Goal: Task Accomplishment & Management: Manage account settings

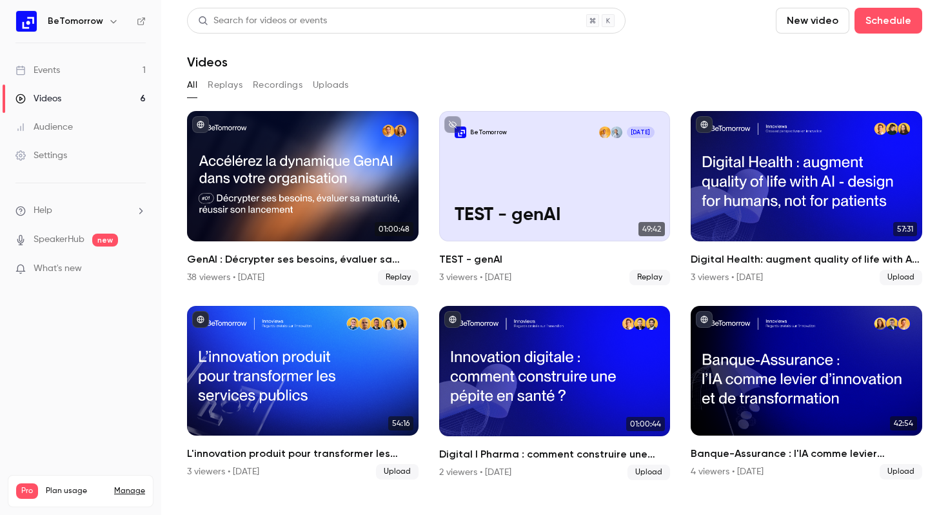
click at [68, 67] on link "Events 1" at bounding box center [80, 70] width 161 height 28
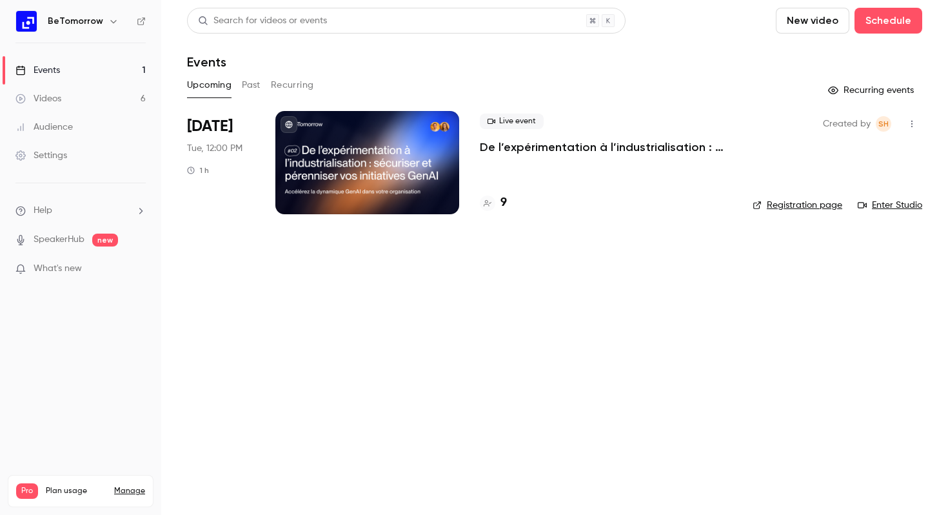
click at [914, 125] on icon "button" at bounding box center [912, 123] width 10 height 9
click at [248, 86] on div at bounding box center [474, 257] width 948 height 515
click at [283, 86] on button "Recurring" at bounding box center [292, 85] width 43 height 21
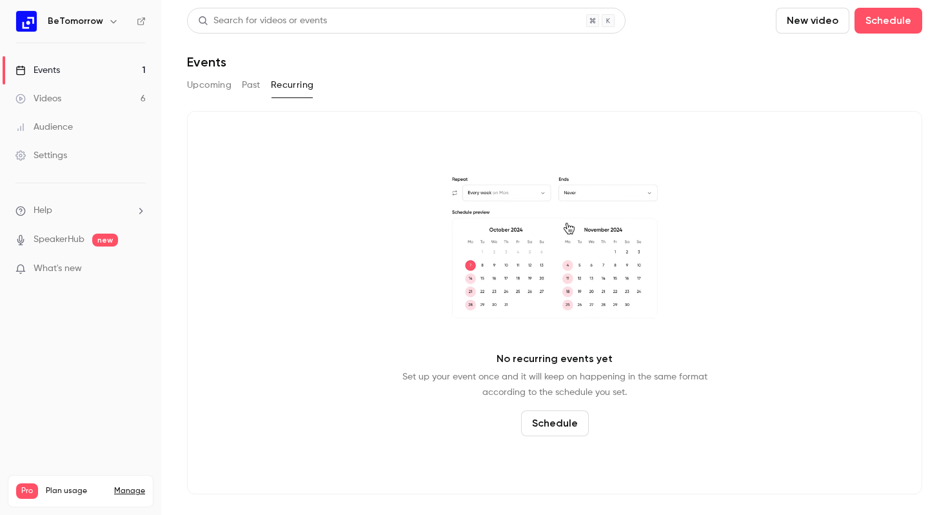
click at [261, 87] on button "Past" at bounding box center [251, 85] width 19 height 21
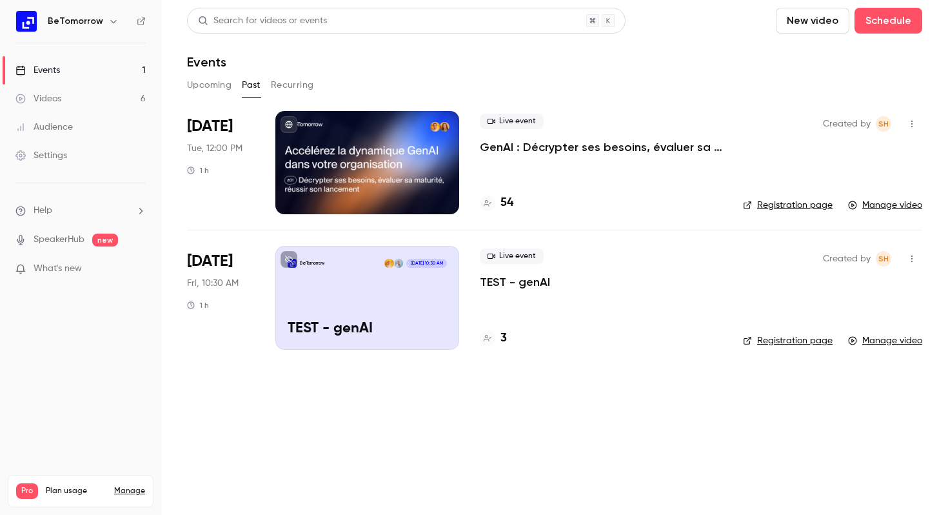
click at [223, 88] on button "Upcoming" at bounding box center [209, 85] width 45 height 21
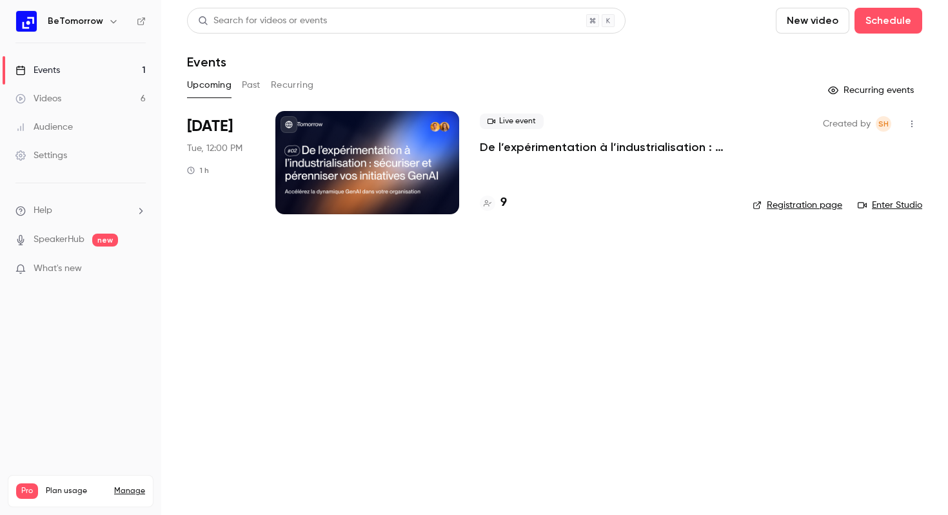
click at [353, 155] on div at bounding box center [367, 162] width 184 height 103
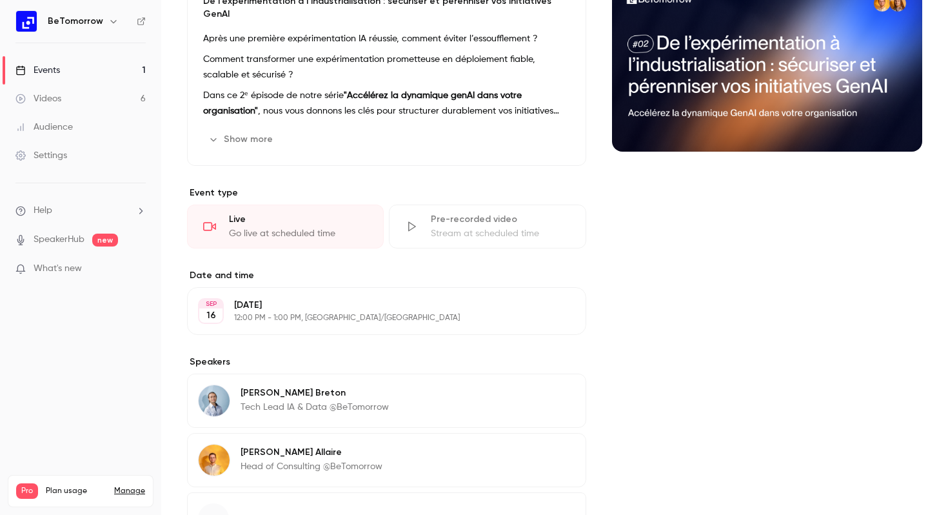
scroll to position [154, 0]
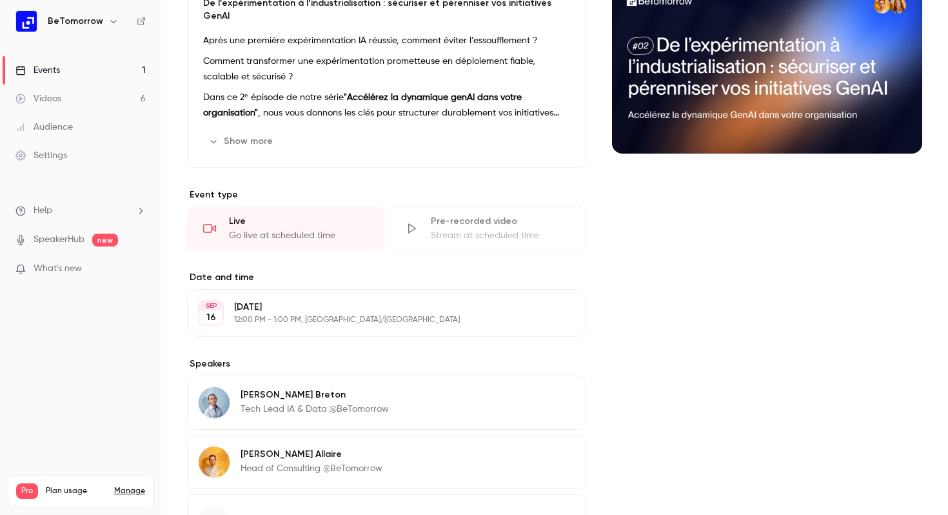
click at [413, 301] on p "[DATE]" at bounding box center [376, 307] width 284 height 13
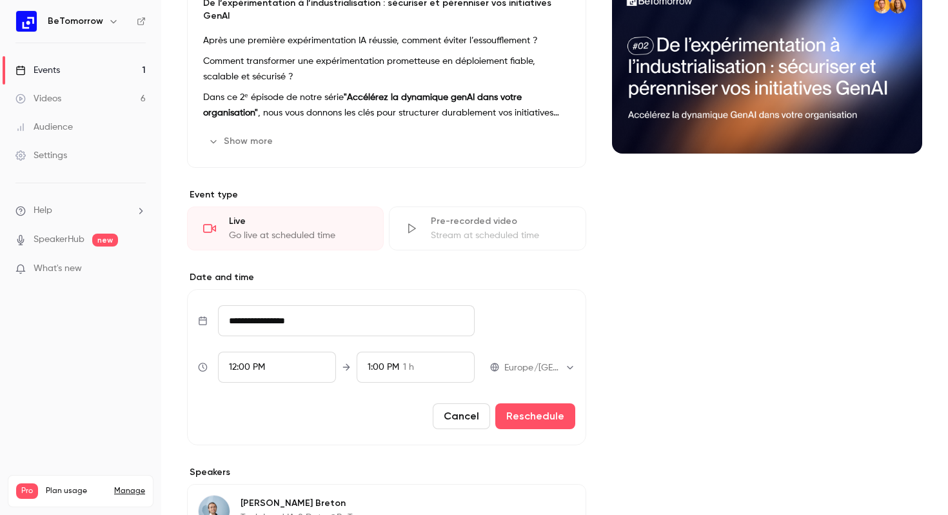
scroll to position [295, 0]
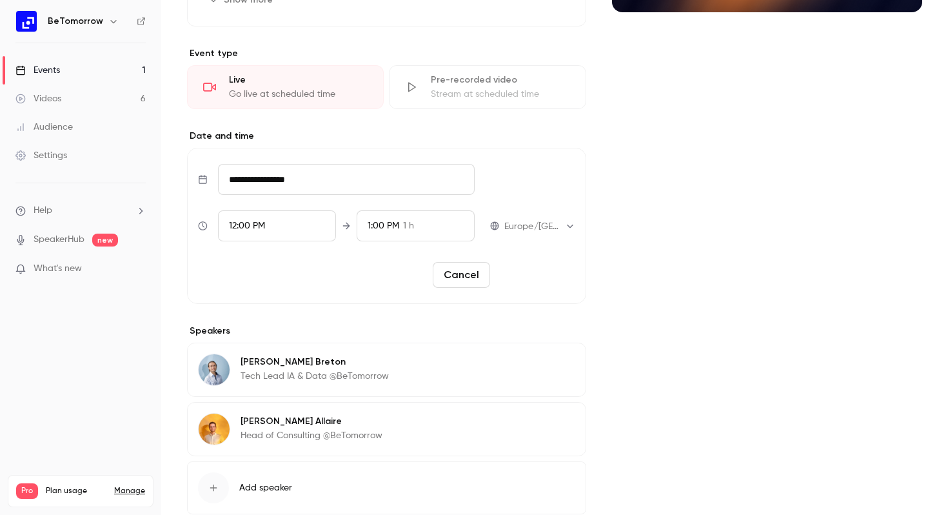
click at [554, 262] on button "Reschedule" at bounding box center [535, 275] width 80 height 26
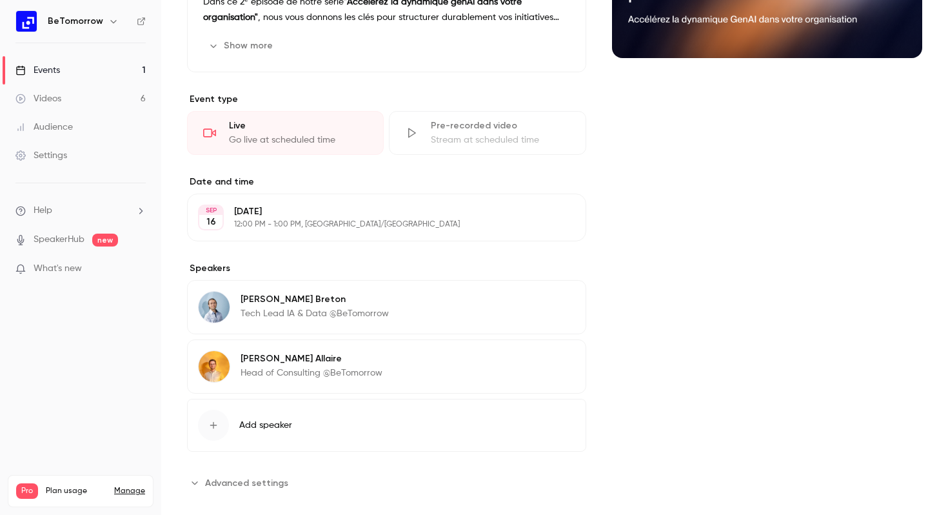
scroll to position [247, 0]
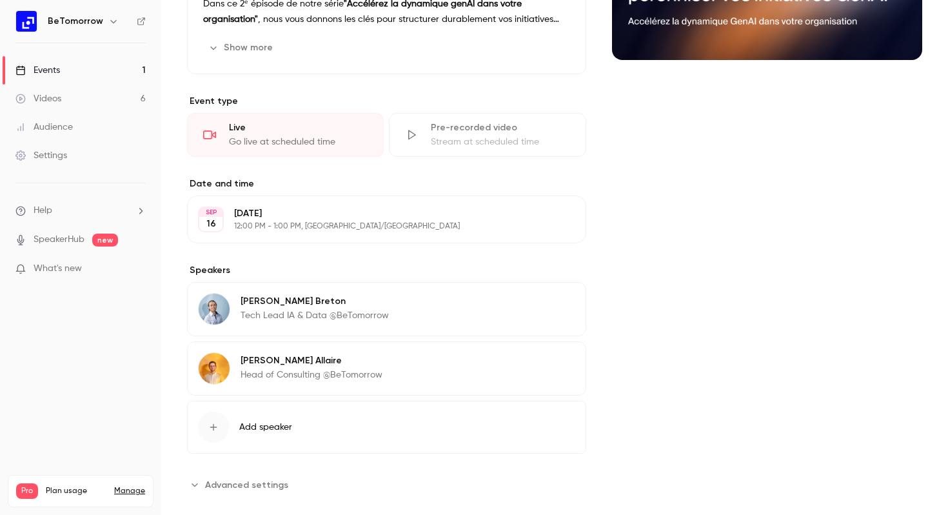
click at [423, 207] on p "[DATE]" at bounding box center [376, 213] width 284 height 13
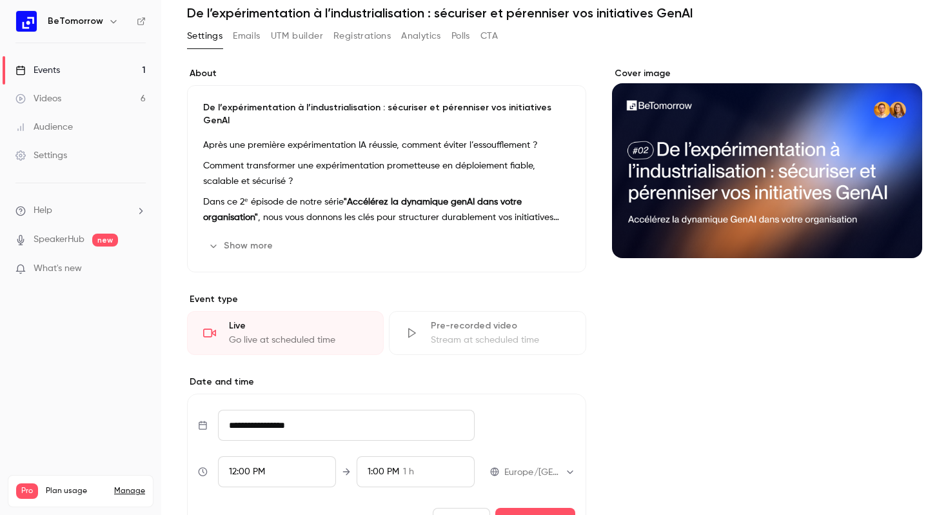
scroll to position [0, 0]
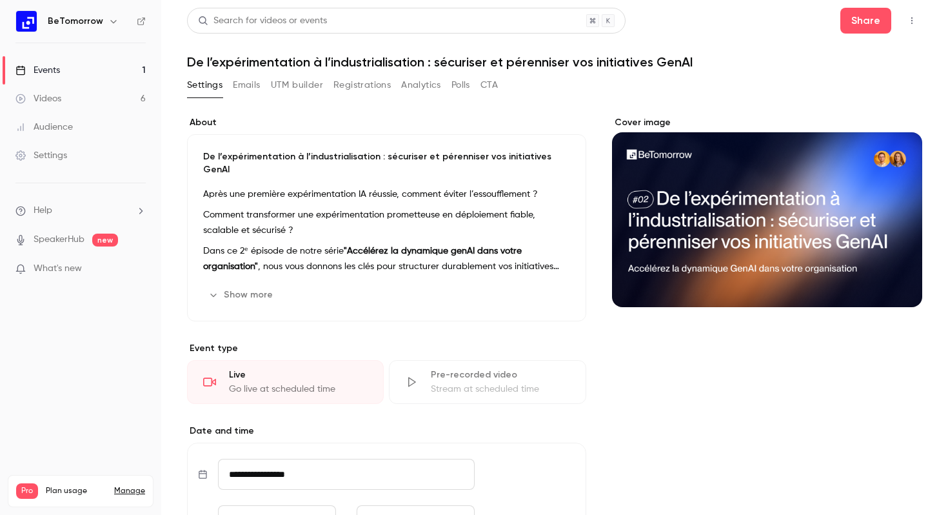
click at [96, 63] on link "Events 1" at bounding box center [80, 70] width 161 height 28
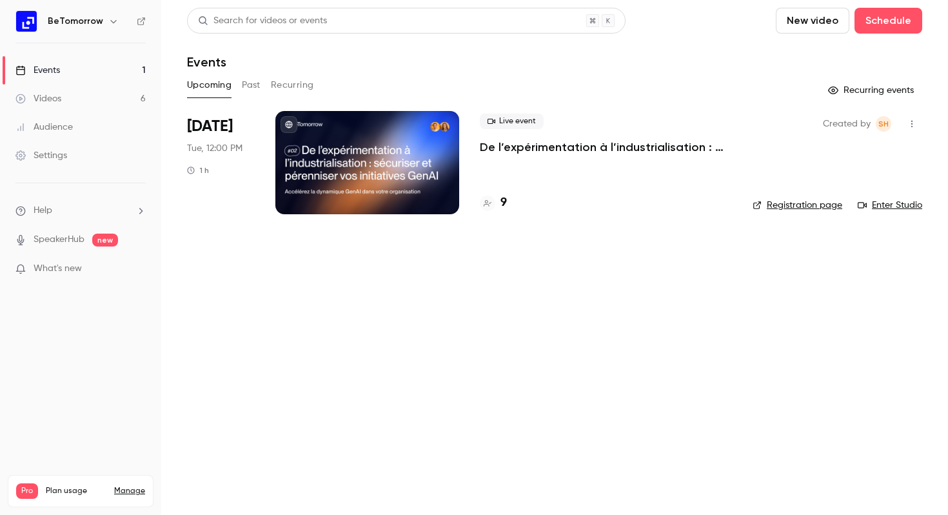
click at [912, 125] on icon "button" at bounding box center [912, 123] width 10 height 9
click at [51, 98] on div at bounding box center [474, 257] width 948 height 515
click at [51, 98] on div "Videos" at bounding box center [38, 98] width 46 height 13
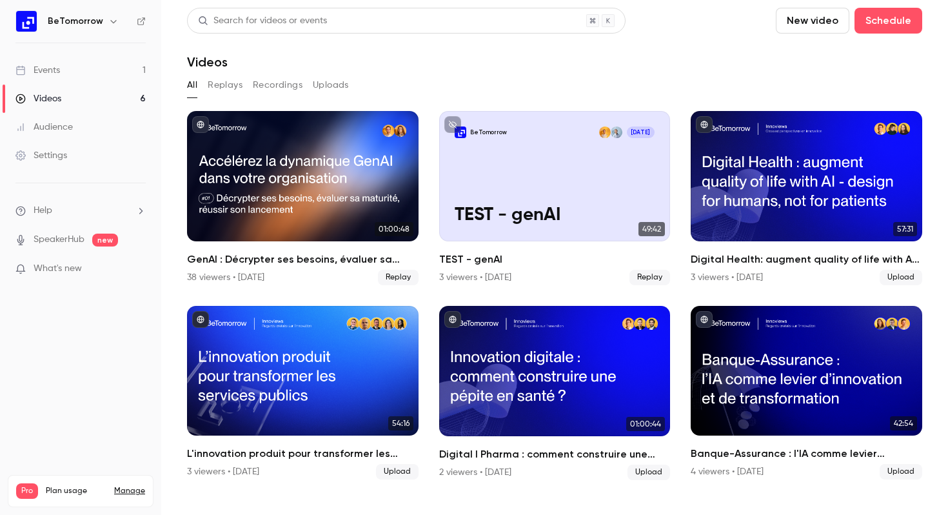
click at [56, 74] on div "Events" at bounding box center [37, 70] width 45 height 13
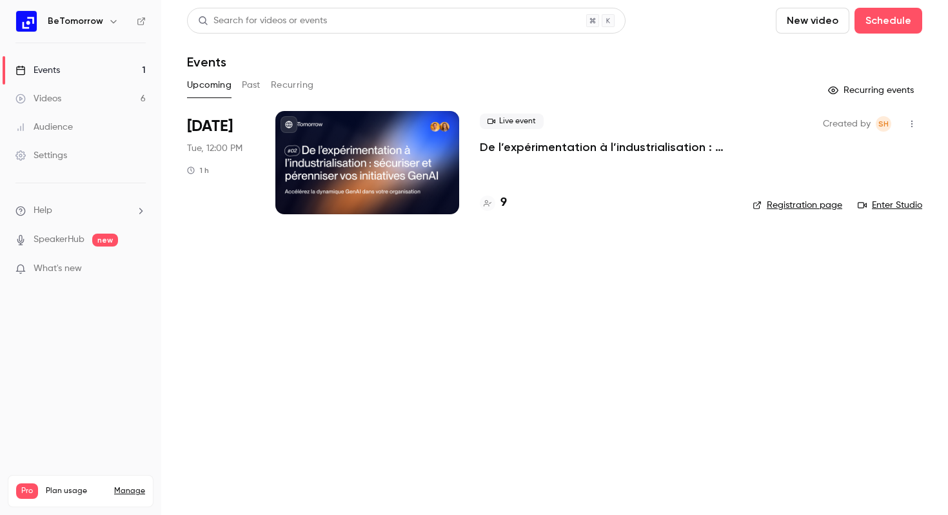
click at [362, 146] on div at bounding box center [367, 162] width 184 height 103
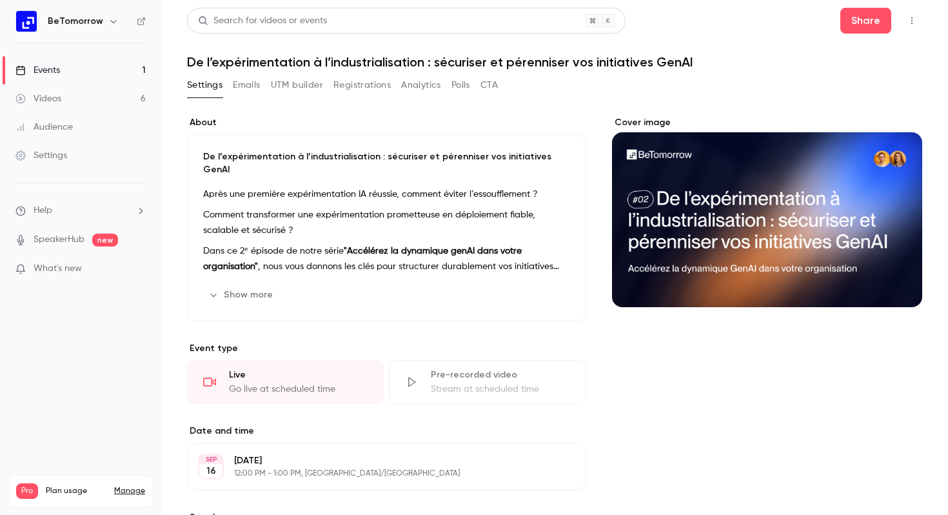
click at [369, 90] on button "Registrations" at bounding box center [361, 85] width 57 height 21
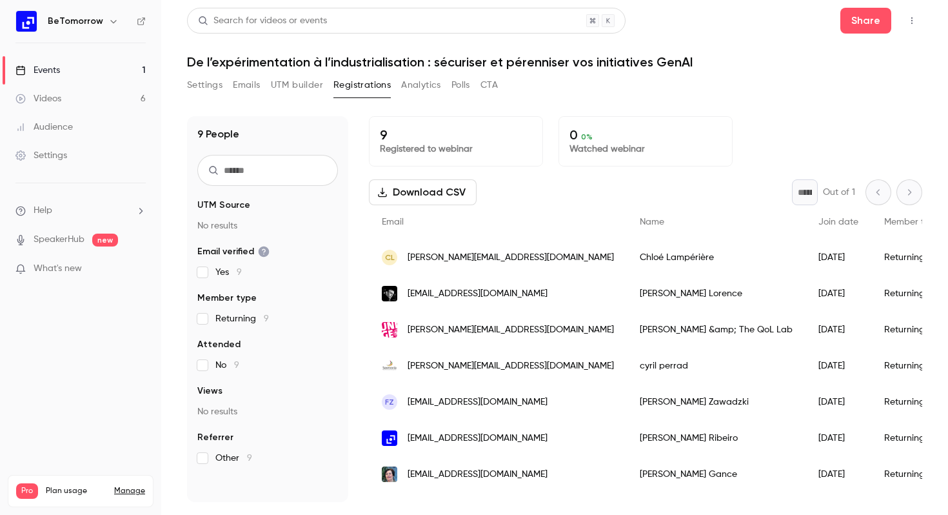
click at [439, 188] on button "Download CSV" at bounding box center [423, 192] width 108 height 26
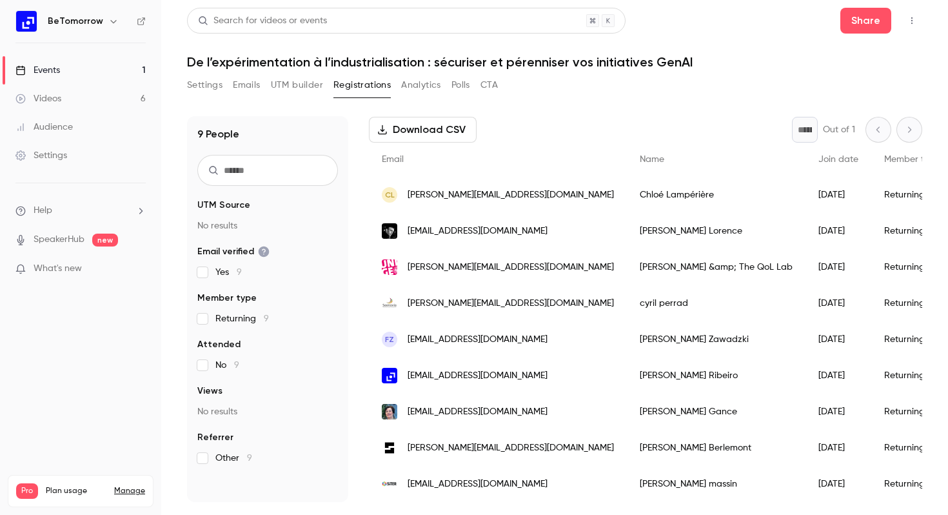
click at [75, 70] on link "Events 1" at bounding box center [80, 70] width 161 height 28
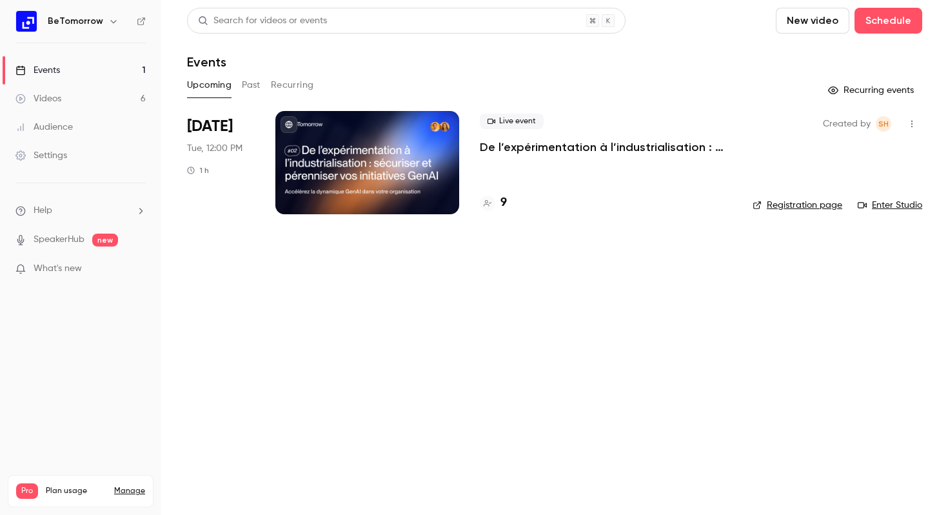
click at [911, 127] on icon "button" at bounding box center [911, 124] width 1 height 7
click at [328, 141] on div at bounding box center [474, 257] width 948 height 515
click at [328, 141] on div at bounding box center [367, 162] width 184 height 103
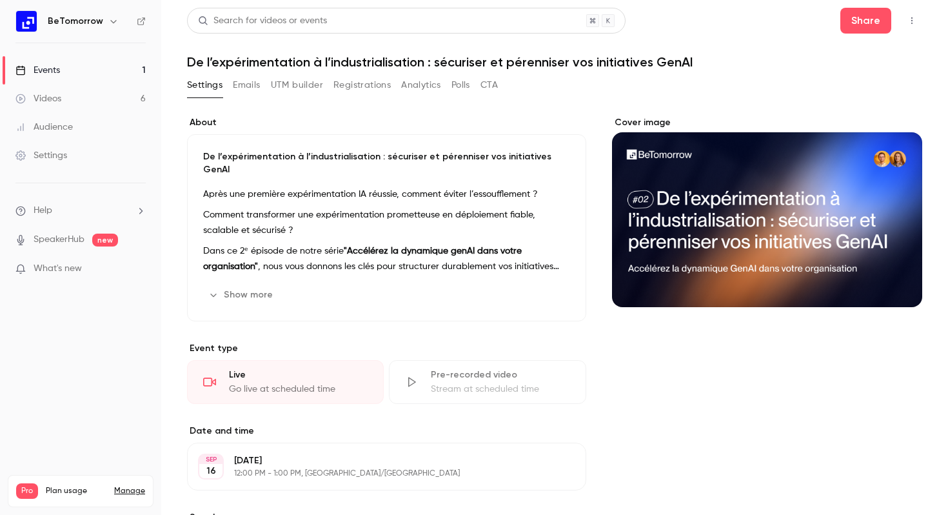
click at [255, 86] on button "Emails" at bounding box center [246, 85] width 27 height 21
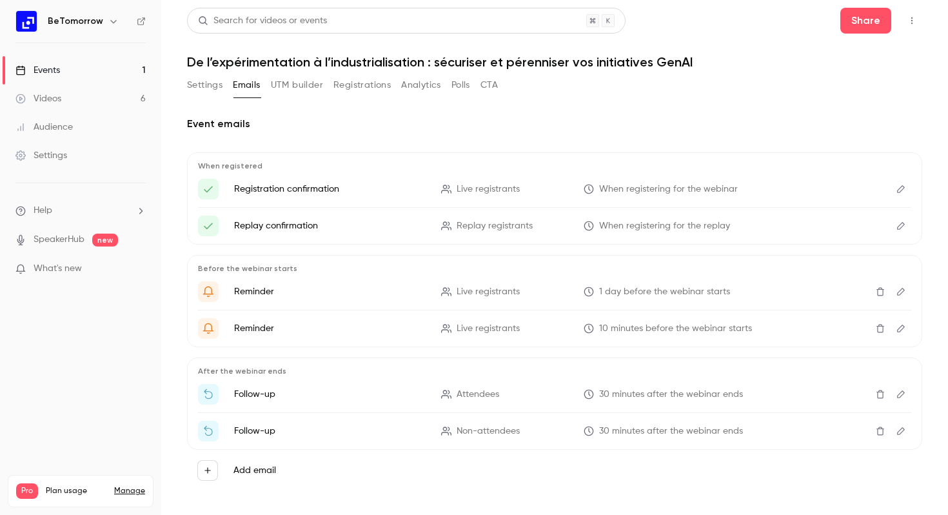
click at [255, 86] on button "Emails" at bounding box center [246, 85] width 27 height 21
click at [913, 18] on icon "button" at bounding box center [912, 20] width 10 height 9
click at [828, 59] on div "Unpublish from Channel" at bounding box center [862, 53] width 102 height 13
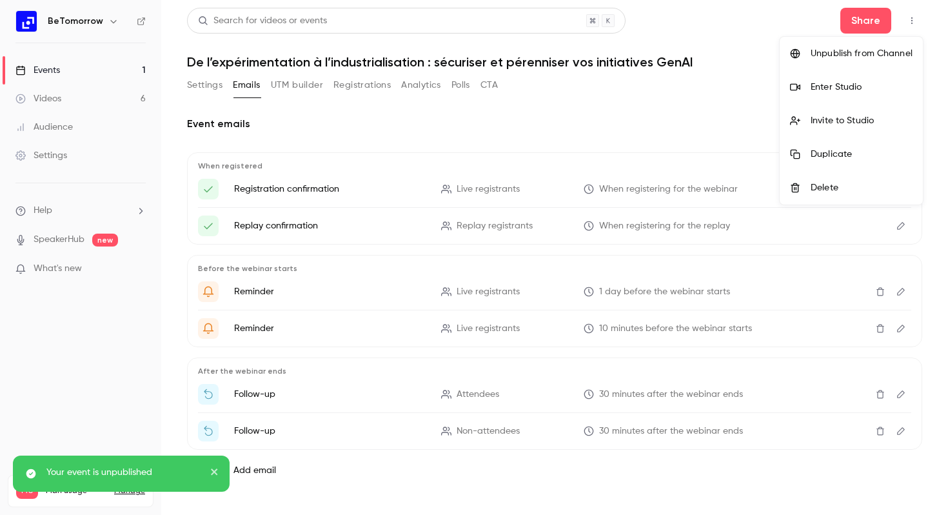
click at [57, 74] on div at bounding box center [474, 257] width 948 height 515
click at [60, 69] on div "Events" at bounding box center [37, 70] width 45 height 13
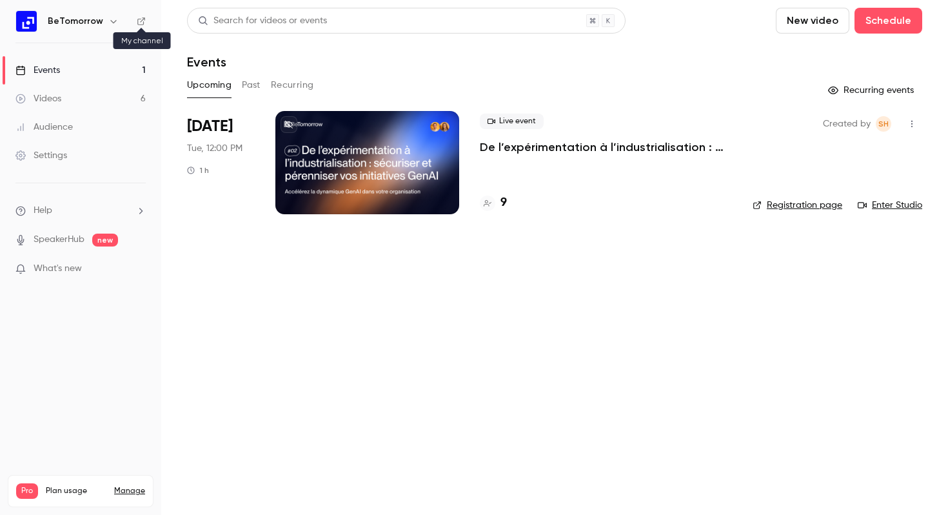
click at [141, 18] on icon at bounding box center [141, 21] width 9 height 9
click at [308, 126] on div at bounding box center [367, 162] width 184 height 103
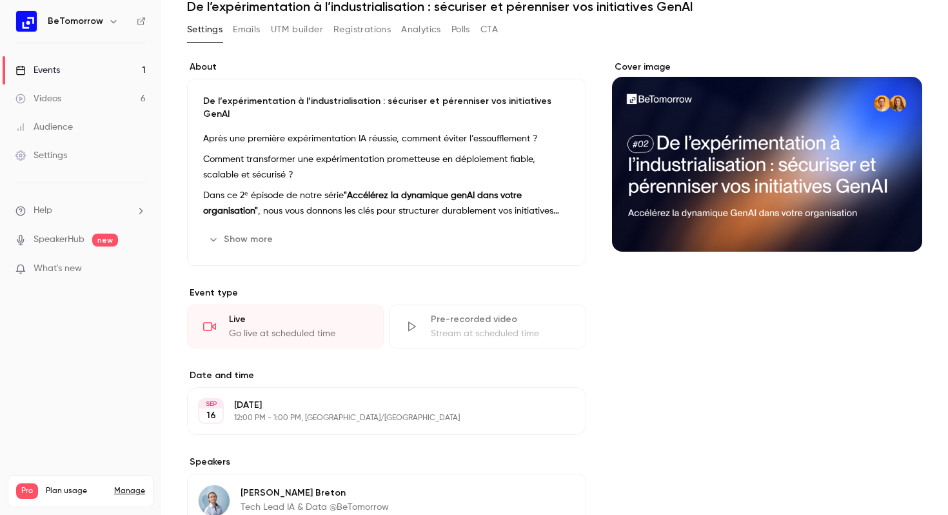
scroll to position [64, 0]
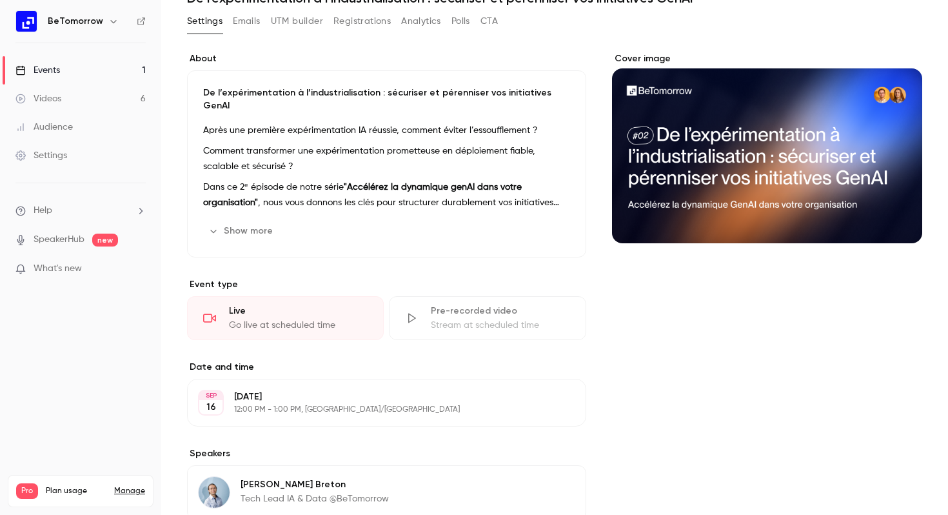
click at [539, 226] on icon "button" at bounding box center [534, 231] width 10 height 10
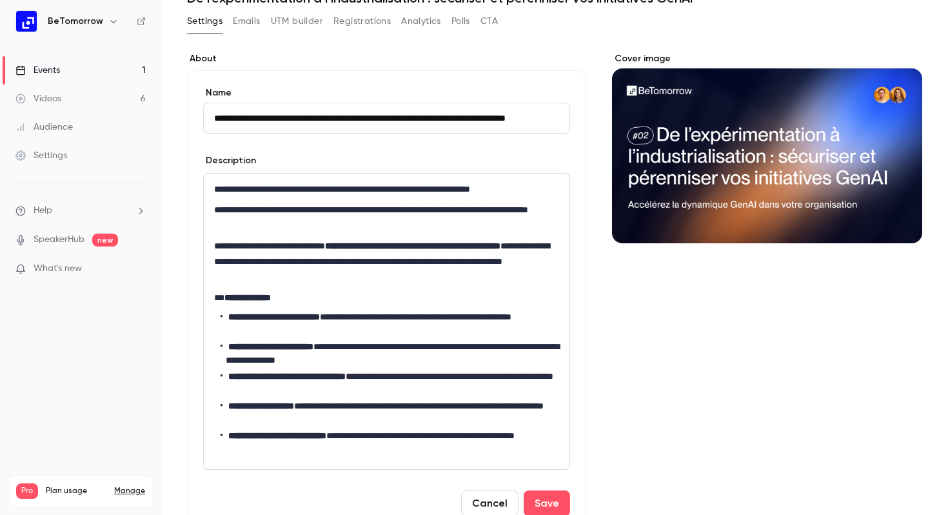
scroll to position [0, 6]
click at [221, 189] on p "**********" at bounding box center [386, 188] width 345 height 15
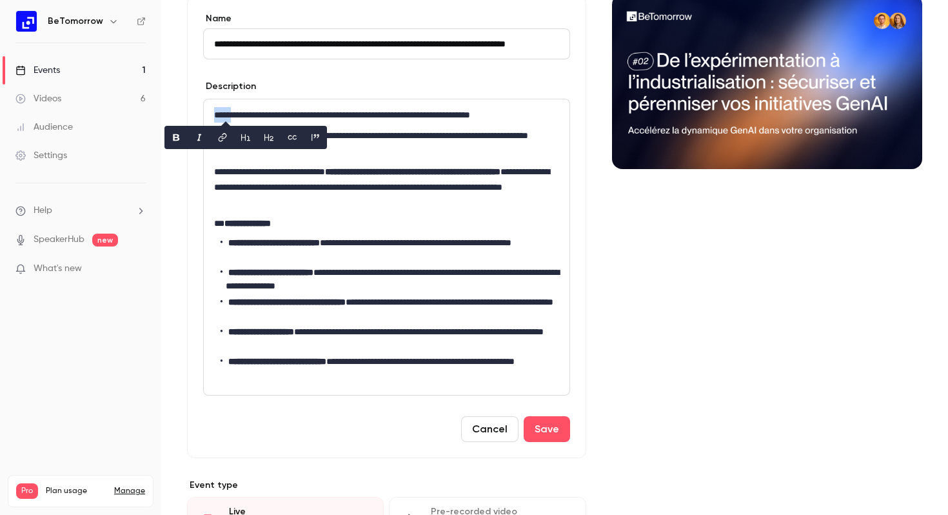
scroll to position [168, 0]
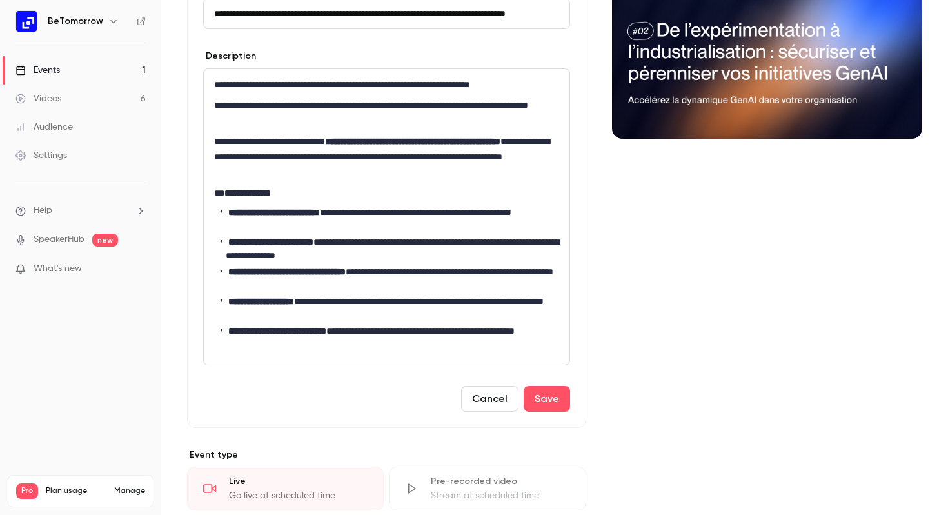
click at [682, 288] on div "Cover image" at bounding box center [767, 398] width 310 height 900
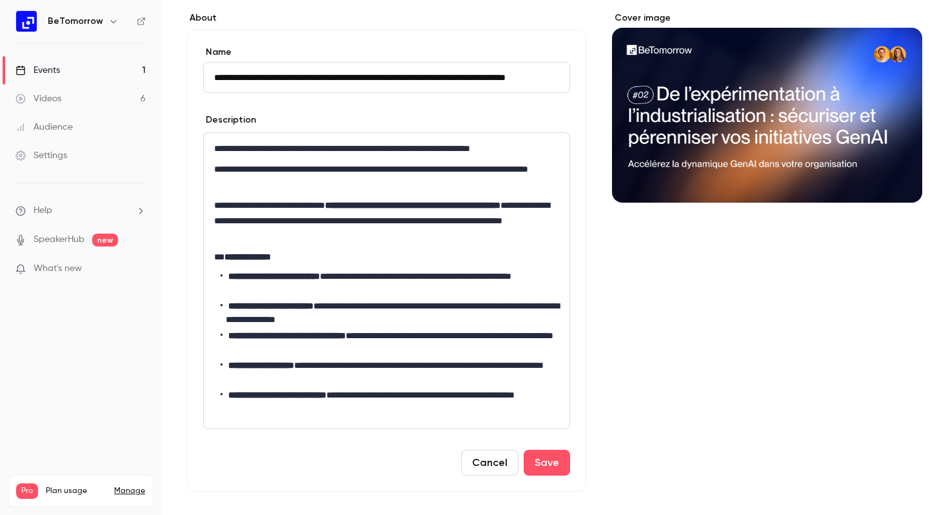
scroll to position [0, 0]
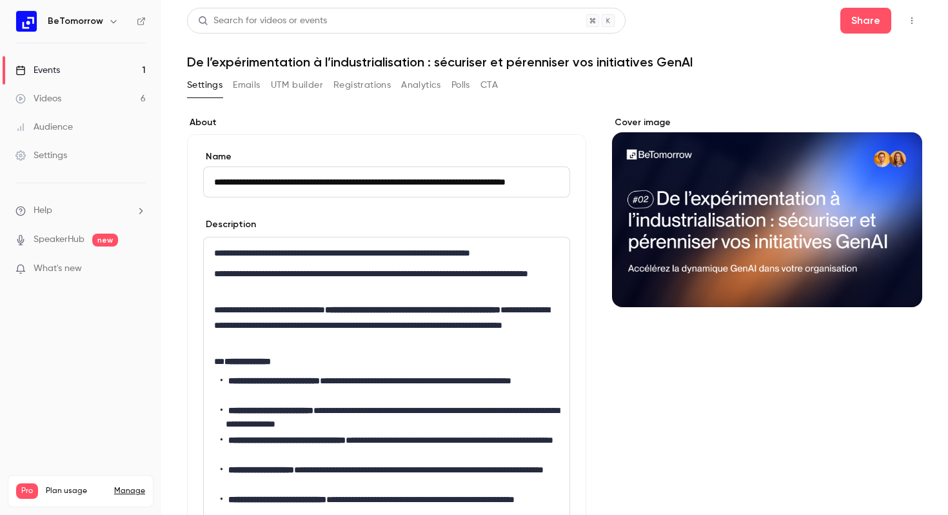
click at [354, 86] on button "Registrations" at bounding box center [361, 85] width 57 height 21
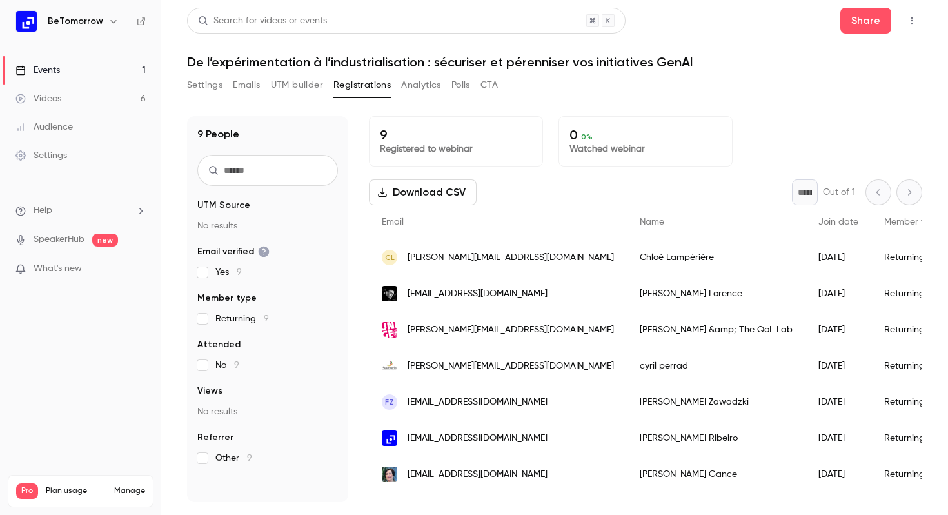
click at [206, 84] on button "Settings" at bounding box center [204, 85] width 35 height 21
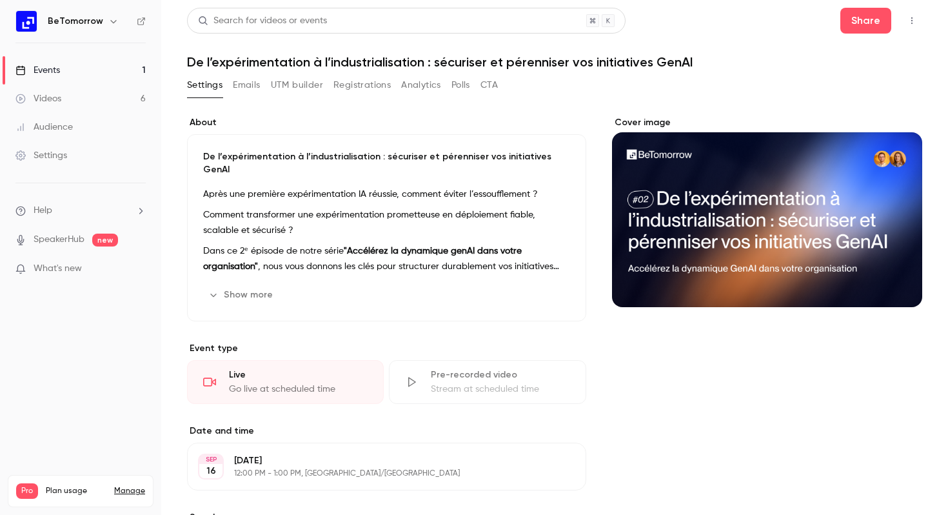
click at [255, 286] on button "Show more" at bounding box center [241, 294] width 77 height 21
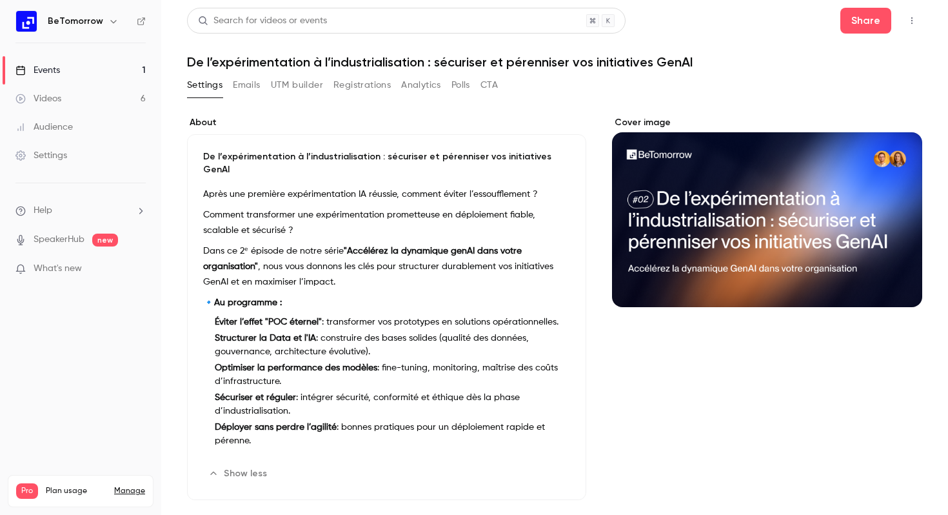
click at [912, 22] on icon "button" at bounding box center [912, 20] width 10 height 9
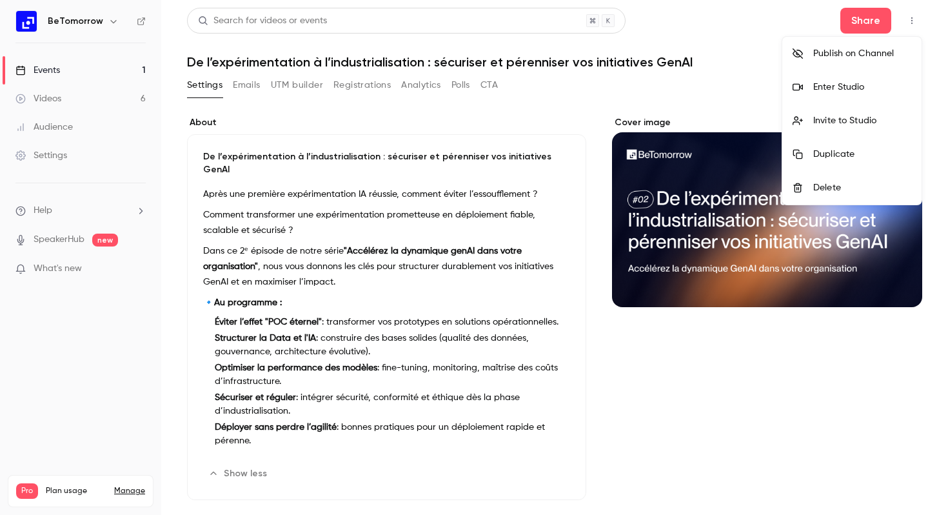
click at [826, 184] on div "Delete" at bounding box center [862, 187] width 98 height 13
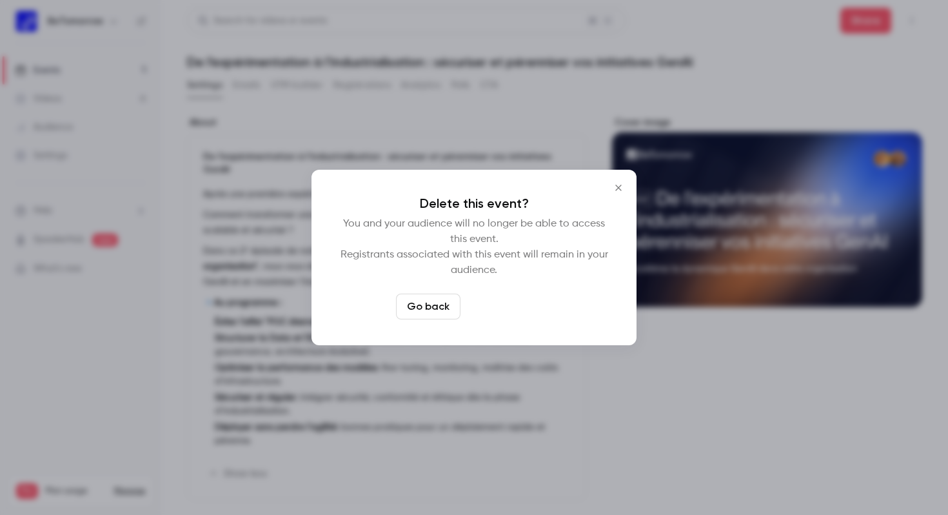
click at [530, 313] on button "Delete event" at bounding box center [509, 306] width 86 height 26
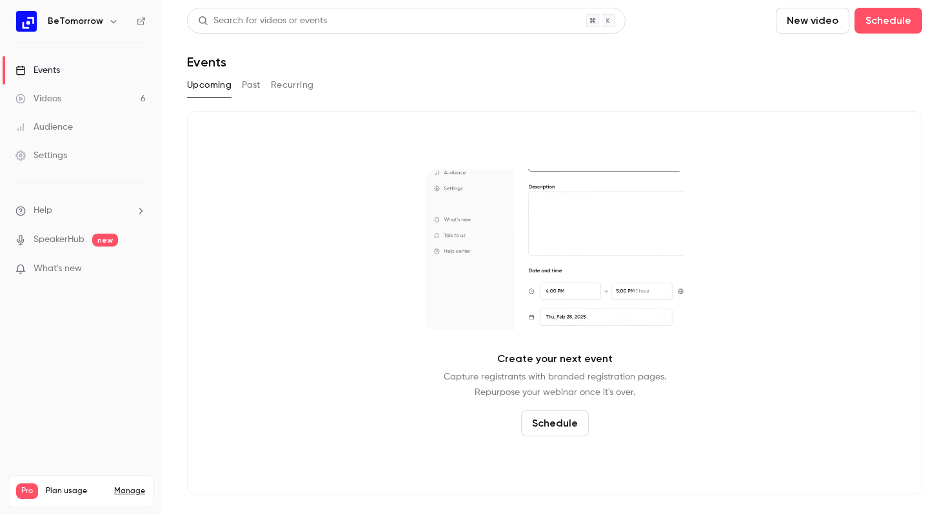
click at [64, 98] on link "Videos 6" at bounding box center [80, 98] width 161 height 28
